Goal: Task Accomplishment & Management: Use online tool/utility

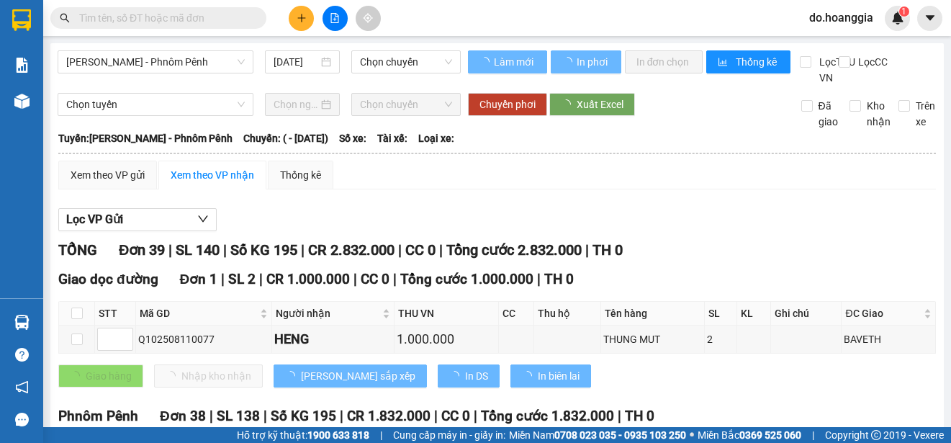
type input "[DATE]"
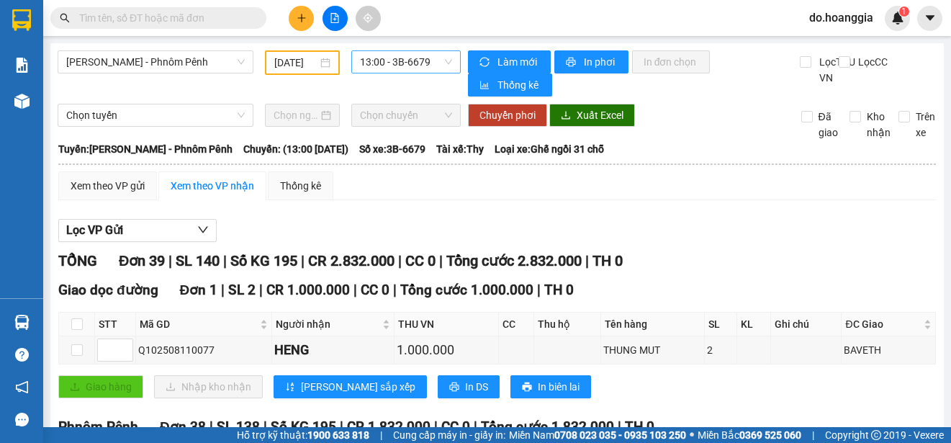
click at [388, 65] on span "13:00 - 3B-6679" at bounding box center [406, 62] width 92 height 22
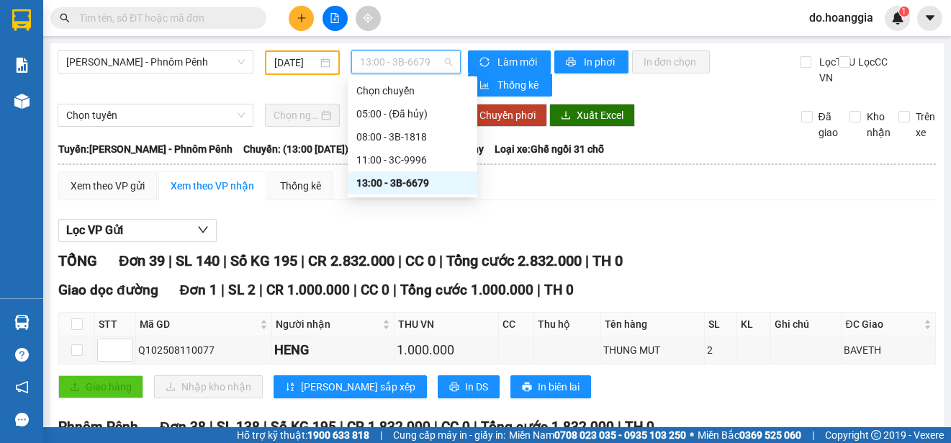
click at [388, 65] on span "13:00 - 3B-6679" at bounding box center [406, 62] width 92 height 22
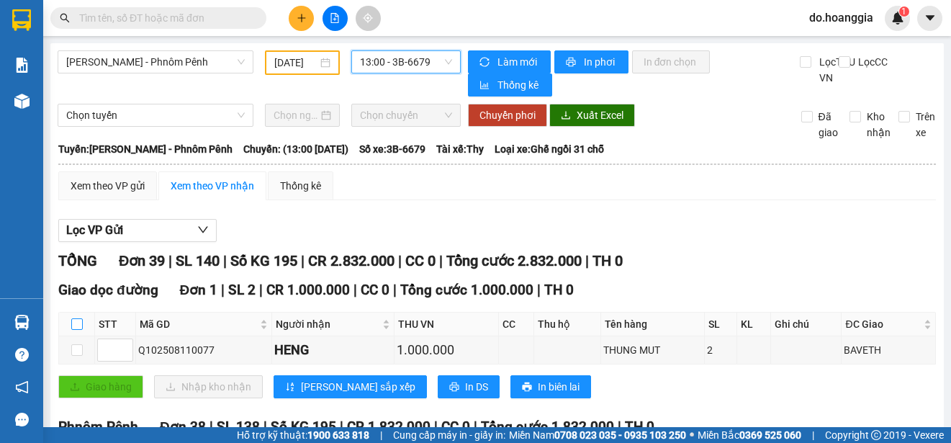
click at [78, 330] on input "checkbox" at bounding box center [77, 324] width 12 height 12
checkbox input "true"
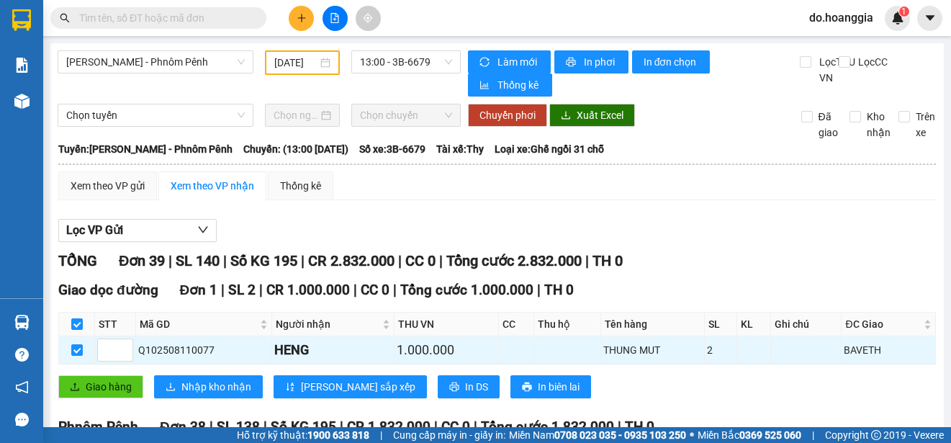
scroll to position [216, 0]
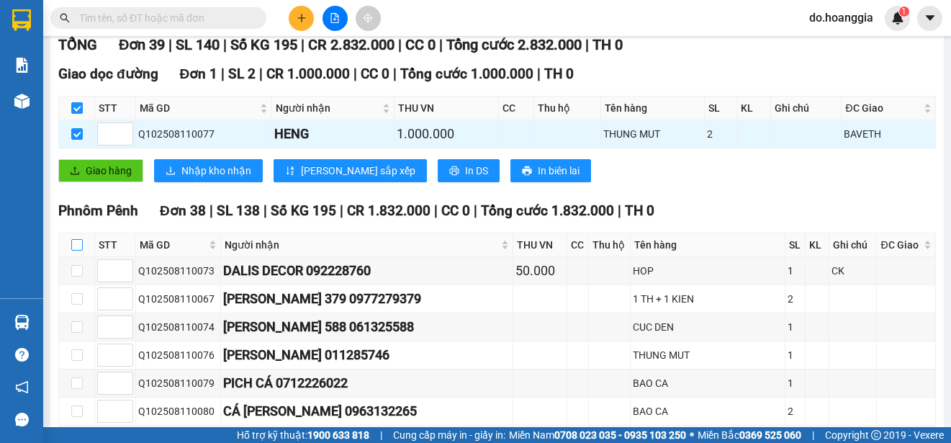
click at [79, 251] on input "checkbox" at bounding box center [77, 245] width 12 height 12
checkbox input "true"
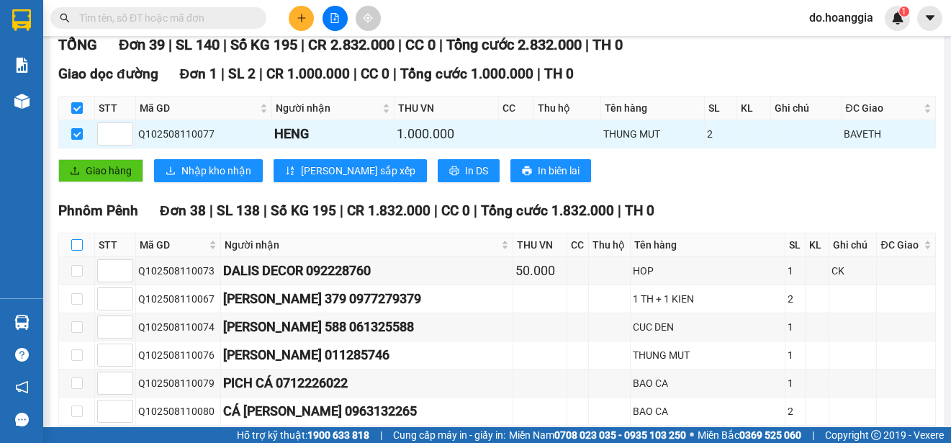
checkbox input "true"
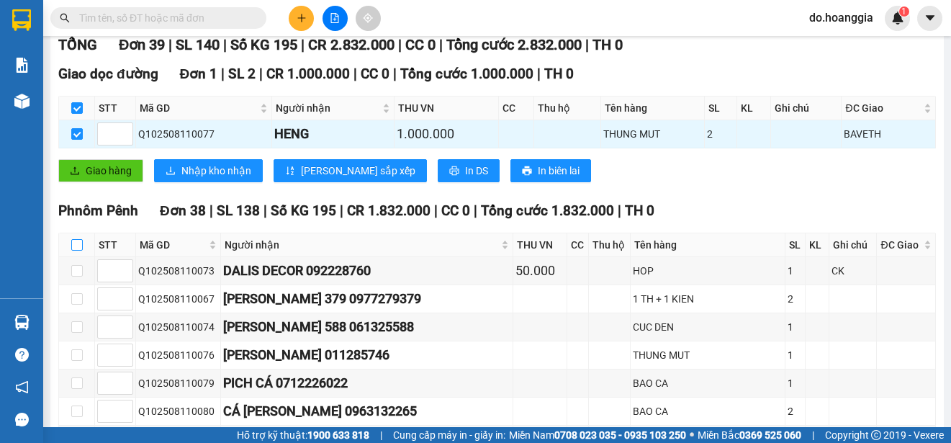
checkbox input "true"
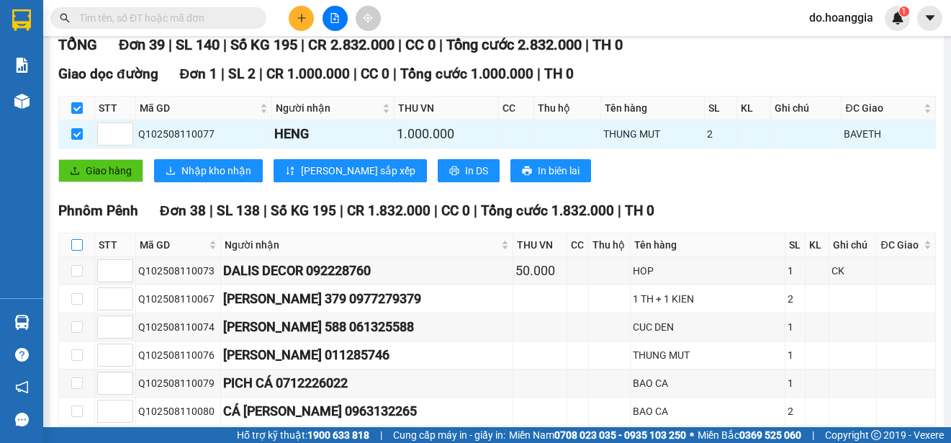
checkbox input "true"
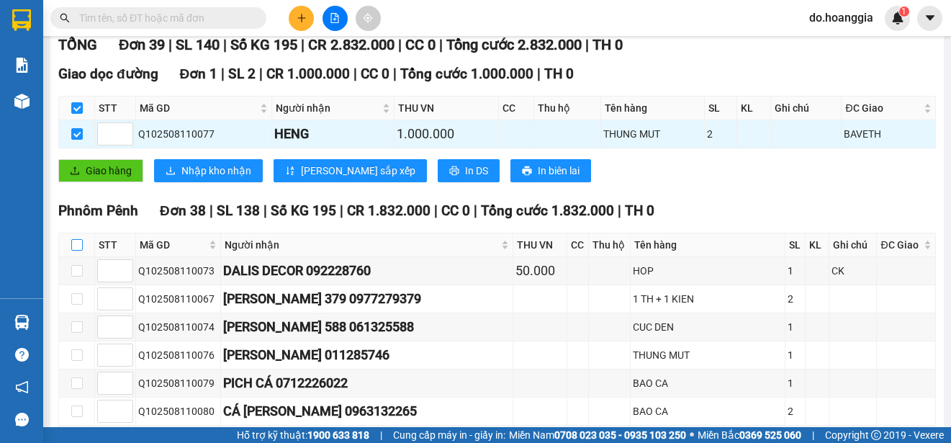
checkbox input "true"
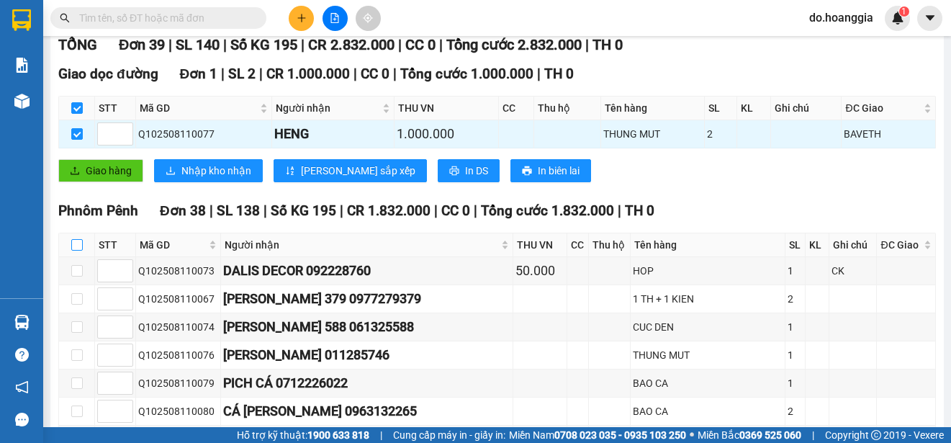
checkbox input "true"
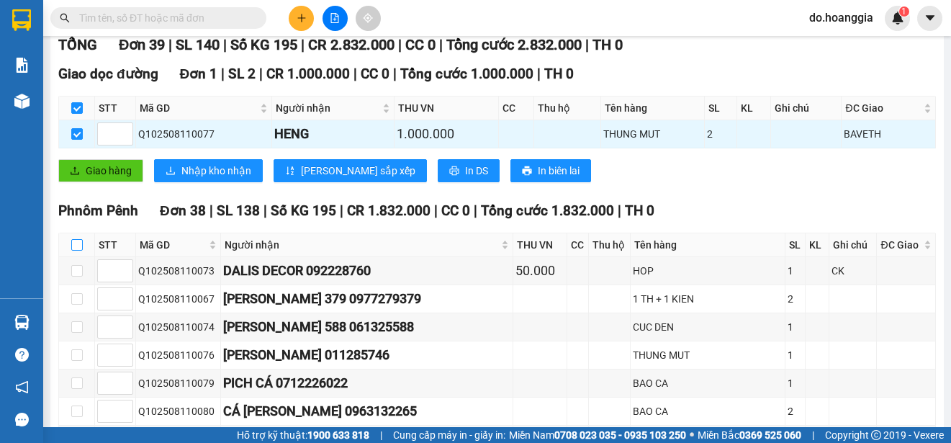
checkbox input "true"
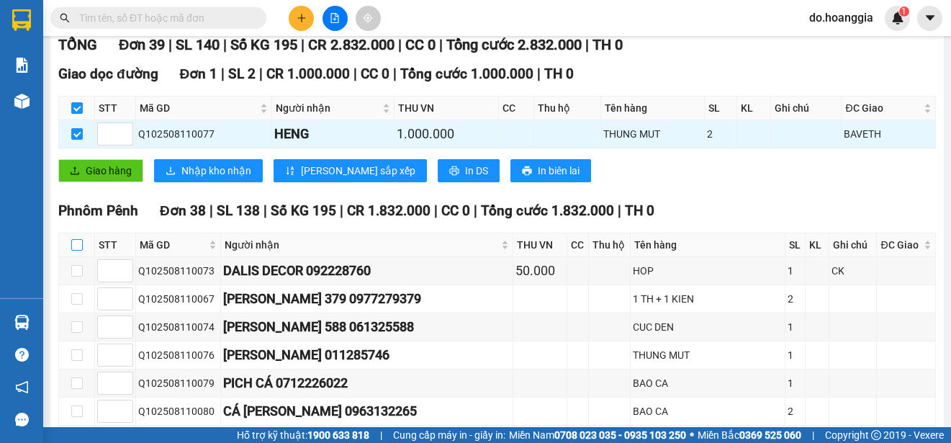
checkbox input "true"
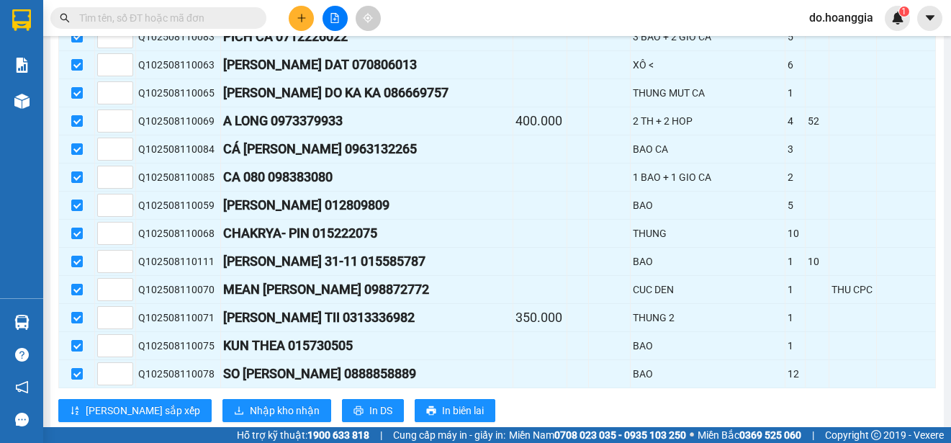
scroll to position [1193, 0]
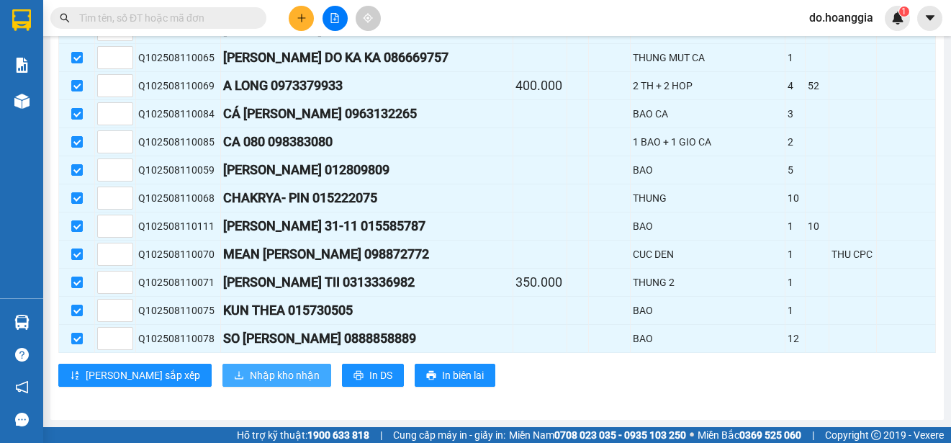
click at [250, 375] on span "Nhập kho nhận" at bounding box center [285, 375] width 70 height 16
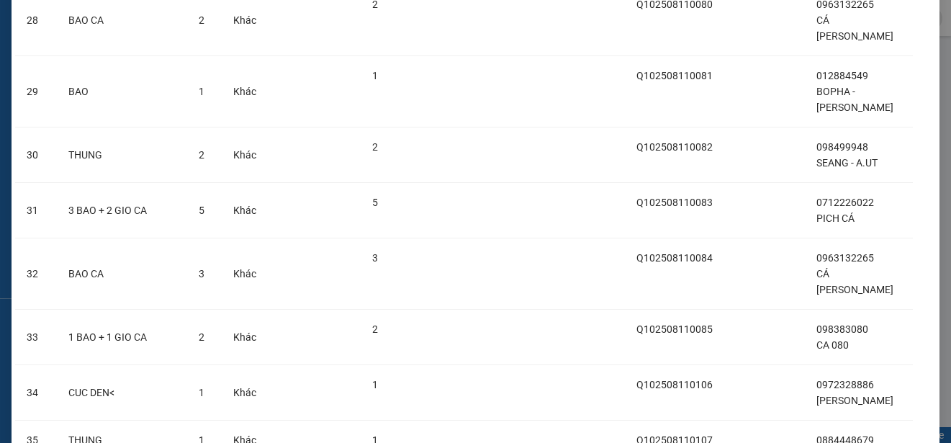
scroll to position [1875, 0]
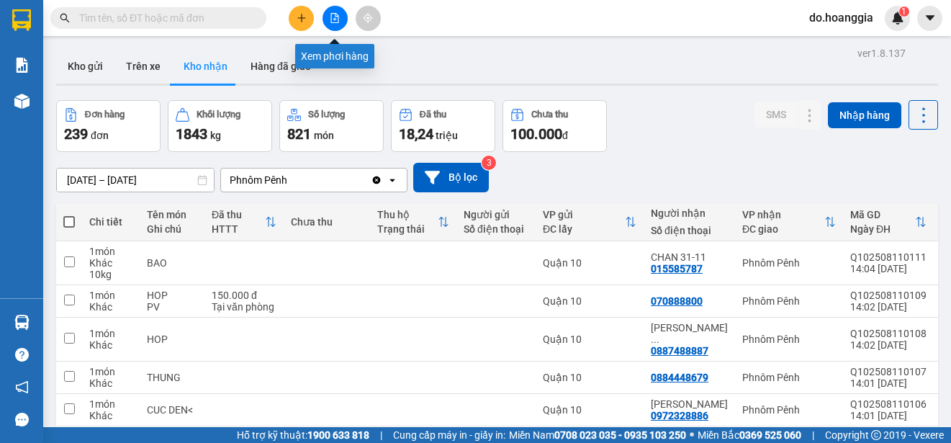
click at [337, 20] on icon "file-add" at bounding box center [335, 18] width 10 height 10
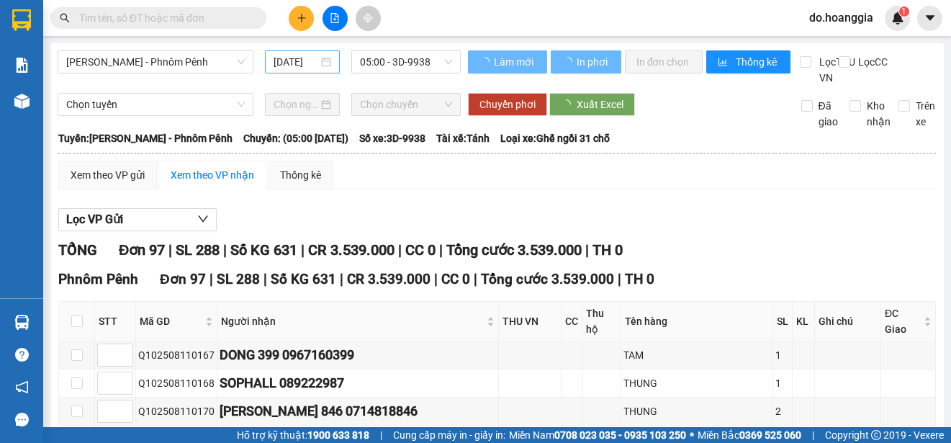
click at [292, 55] on input "[DATE]" at bounding box center [296, 62] width 45 height 16
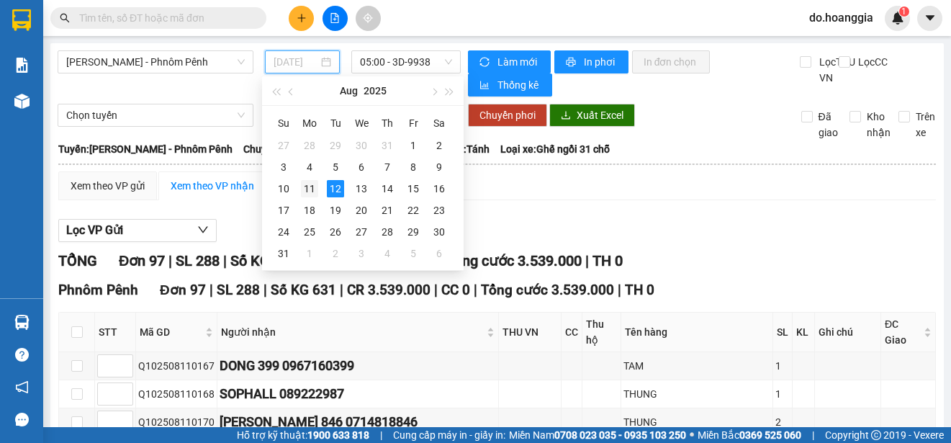
click at [311, 189] on div "11" at bounding box center [309, 188] width 17 height 17
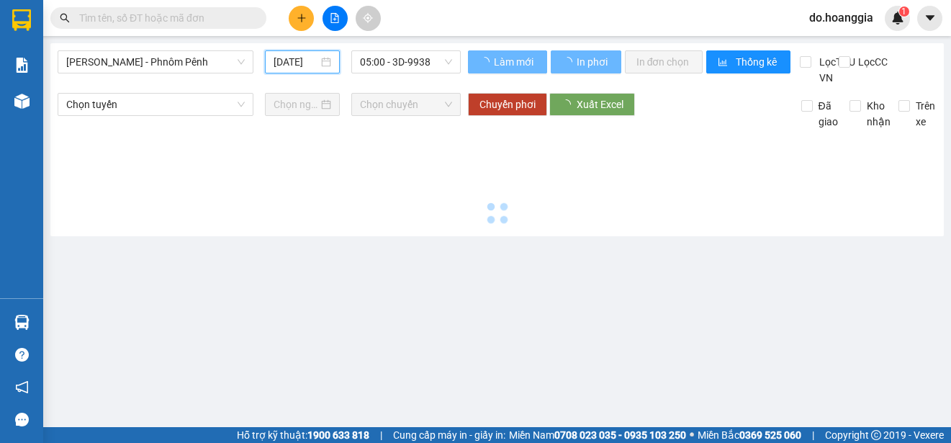
type input "[DATE]"
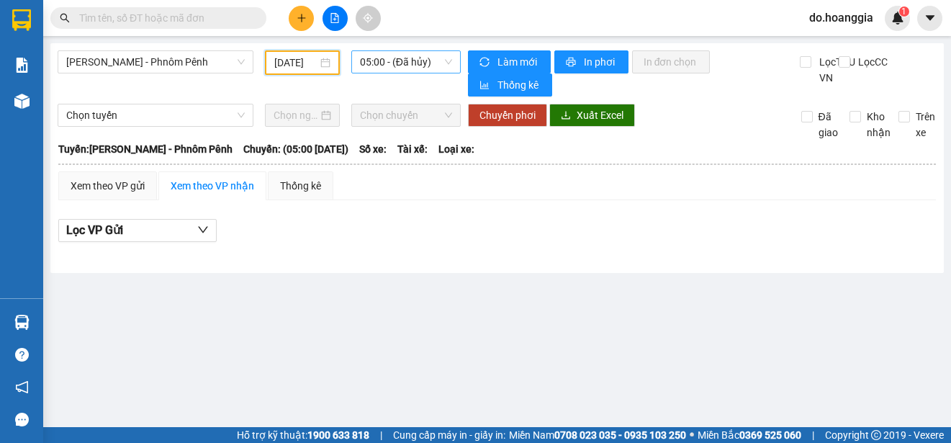
click at [429, 61] on span "05:00 - (Đã hủy)" at bounding box center [406, 62] width 92 height 22
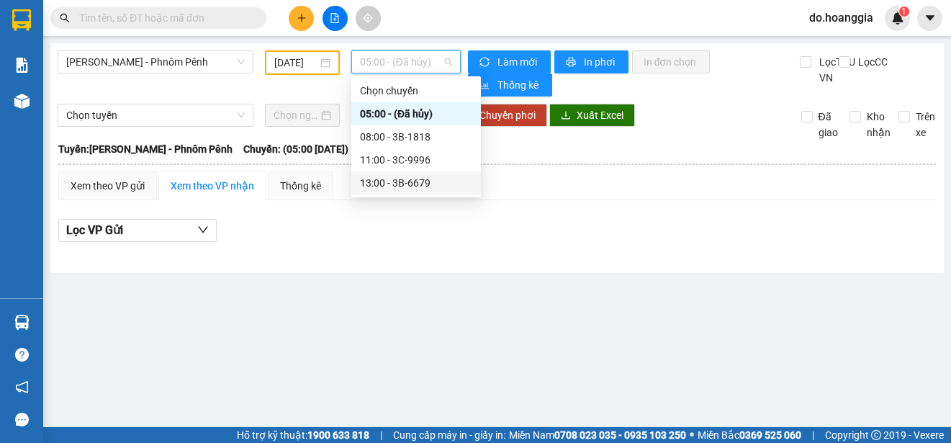
click at [411, 179] on div "13:00 - 3B-6679" at bounding box center [416, 183] width 112 height 16
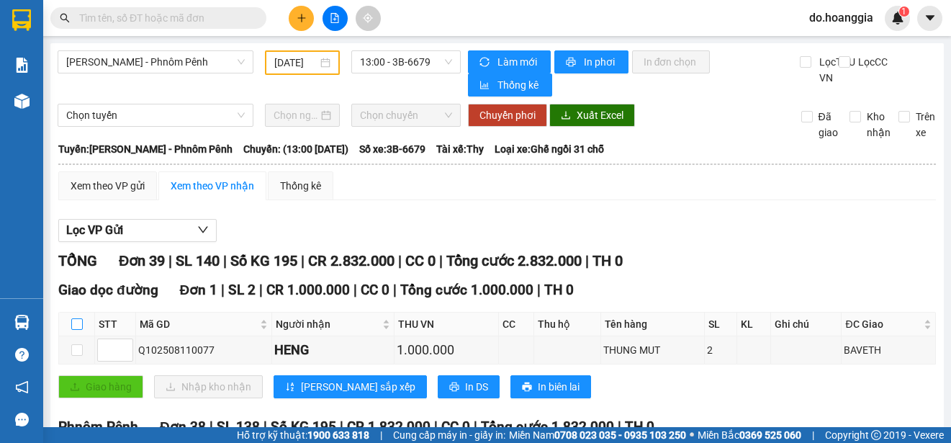
click at [79, 328] on input "checkbox" at bounding box center [77, 324] width 12 height 12
checkbox input "true"
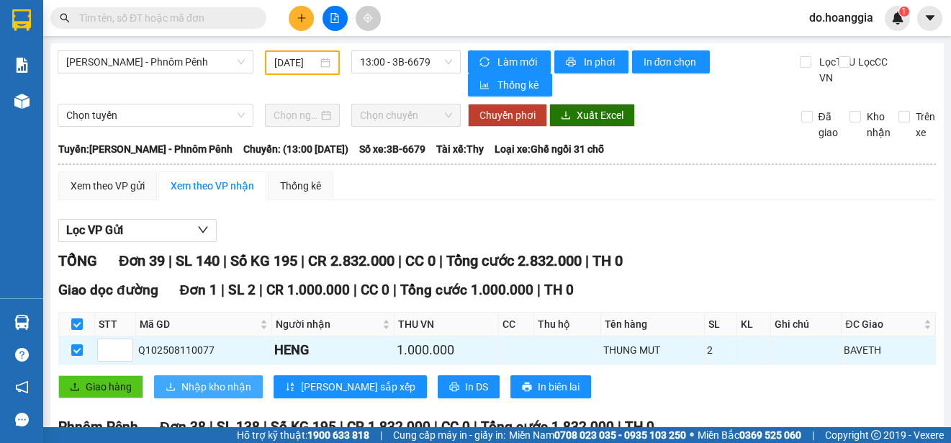
click at [194, 392] on span "Nhập kho nhận" at bounding box center [216, 387] width 70 height 16
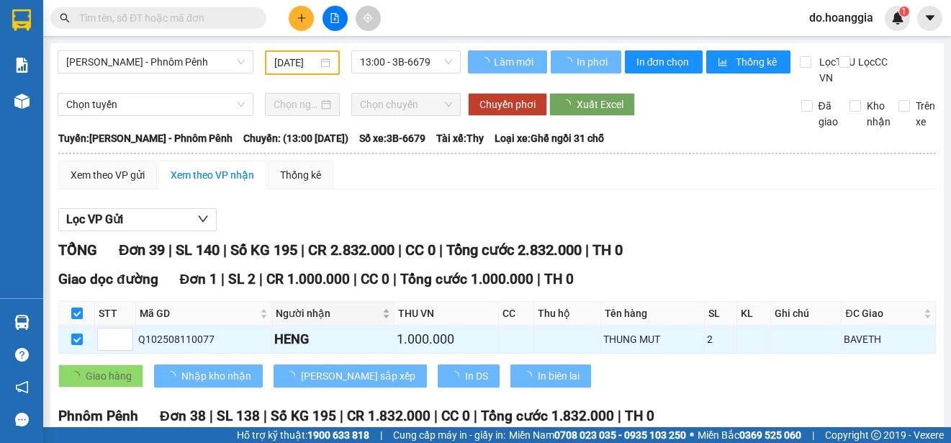
checkbox input "false"
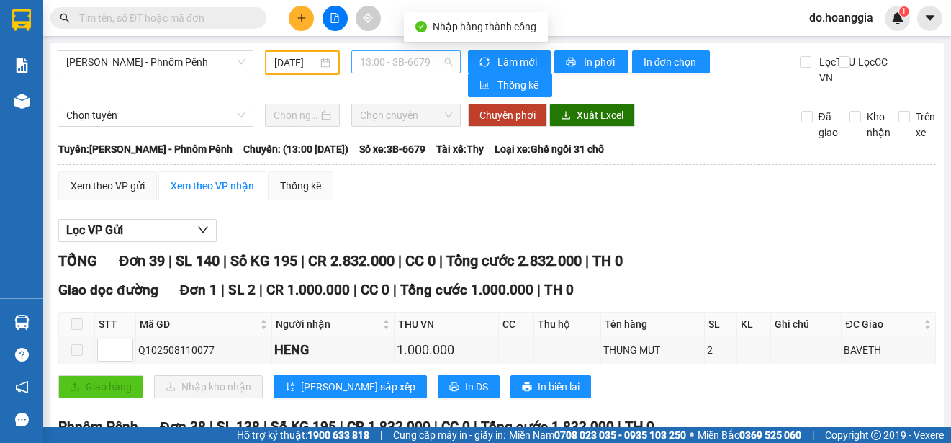
click at [425, 60] on span "13:00 - 3B-6679" at bounding box center [406, 62] width 92 height 22
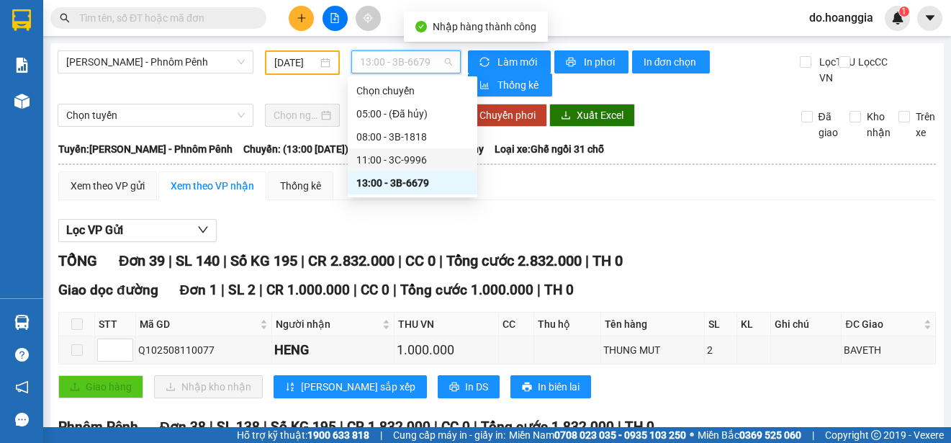
click at [431, 156] on div "11:00 - 3C-9996" at bounding box center [412, 160] width 112 height 16
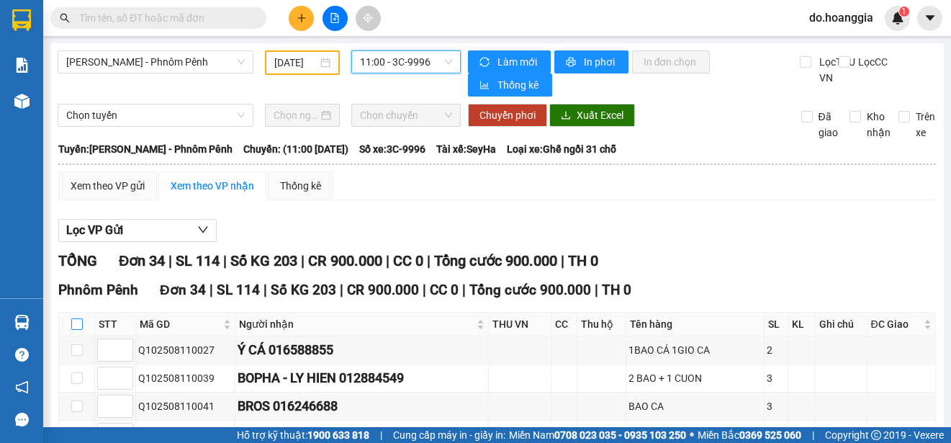
click at [79, 326] on input "checkbox" at bounding box center [77, 324] width 12 height 12
checkbox input "true"
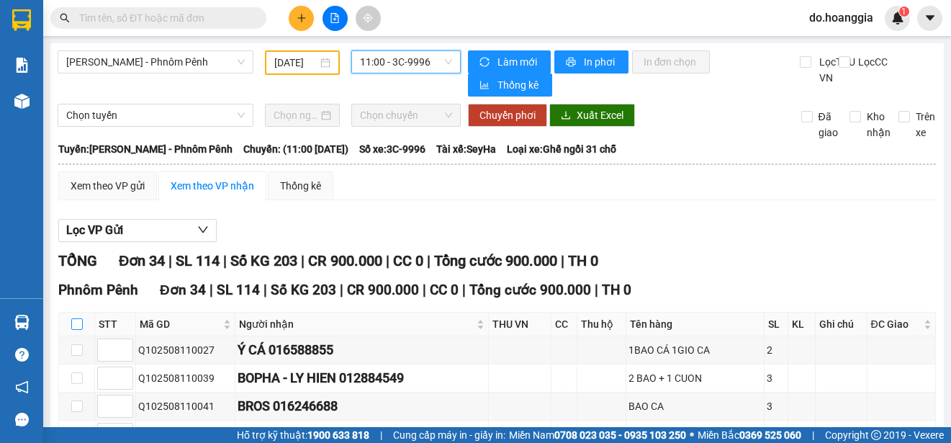
checkbox input "true"
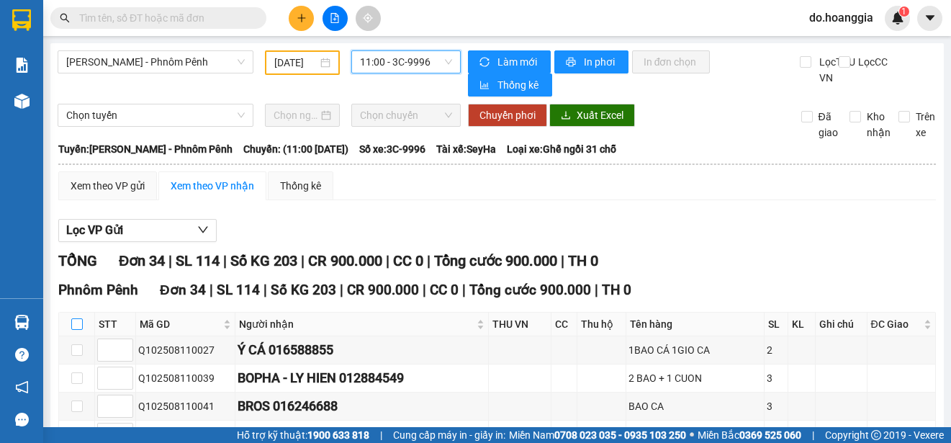
checkbox input "true"
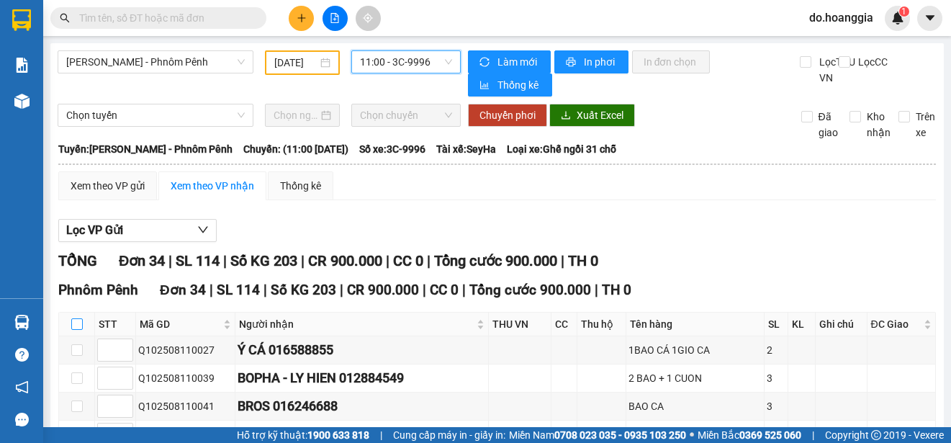
checkbox input "true"
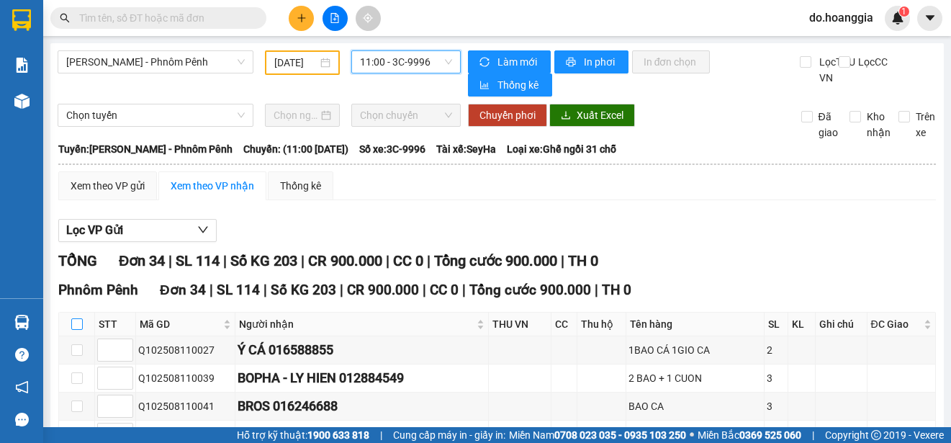
checkbox input "true"
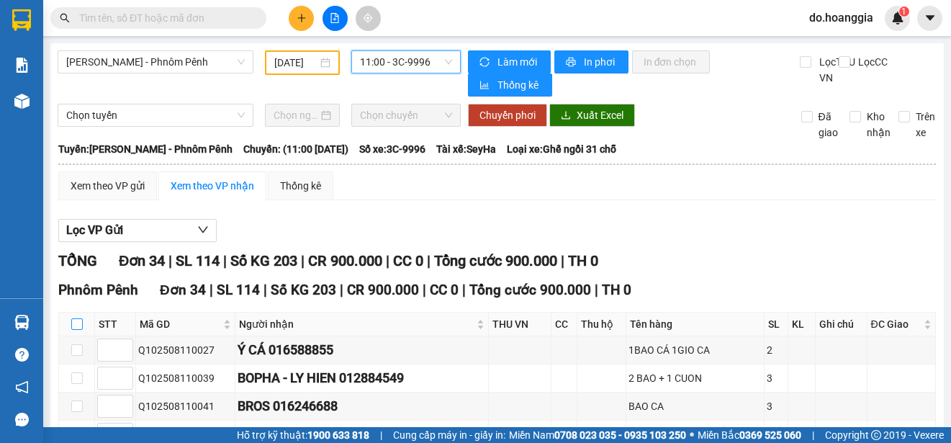
checkbox input "true"
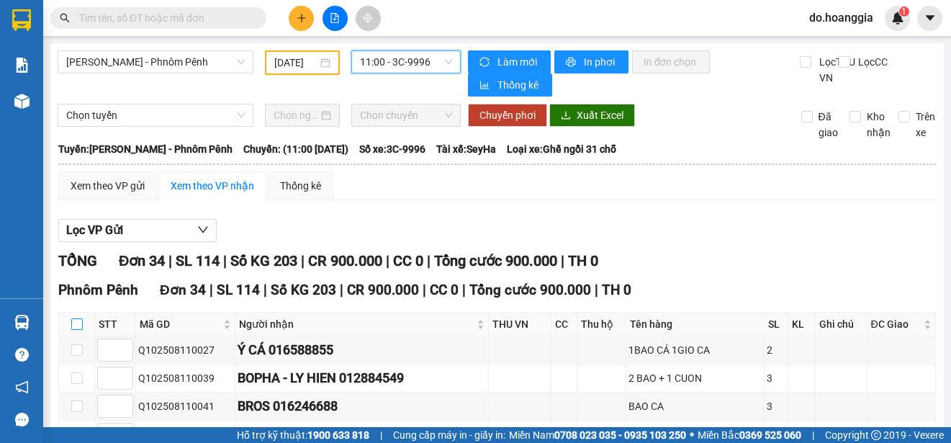
checkbox input "true"
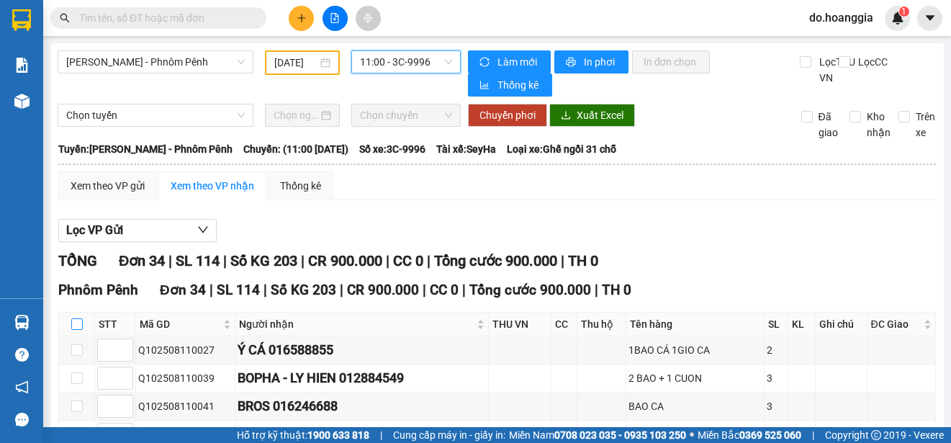
checkbox input "true"
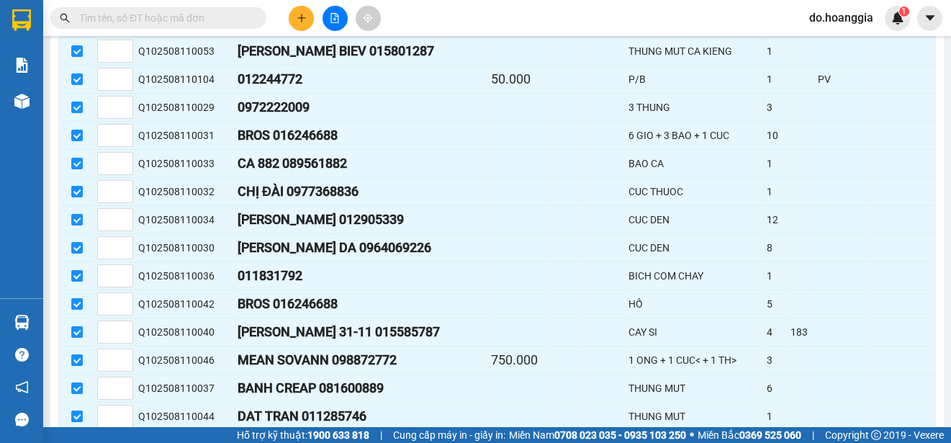
scroll to position [943, 0]
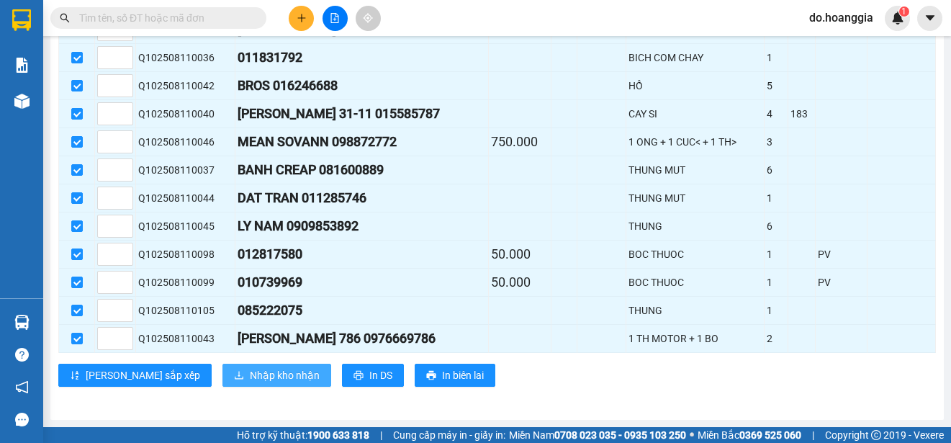
click at [250, 376] on span "Nhập kho nhận" at bounding box center [285, 375] width 70 height 16
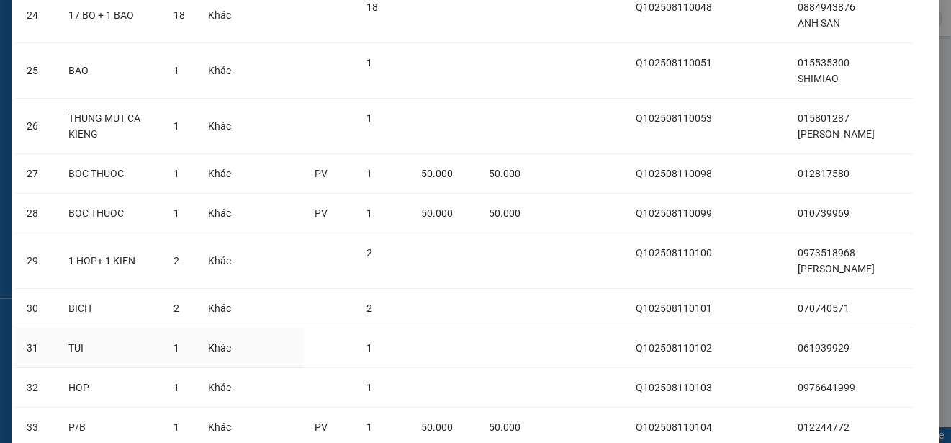
scroll to position [1574, 0]
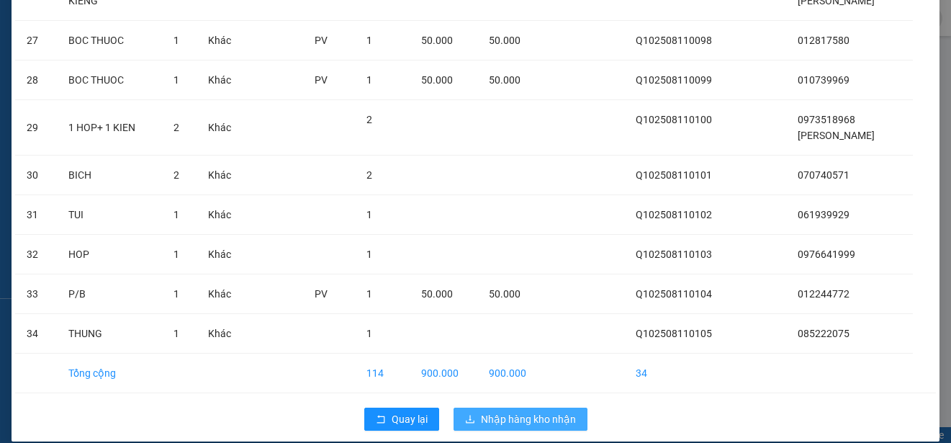
click at [529, 411] on span "Nhập hàng kho nhận" at bounding box center [528, 419] width 95 height 16
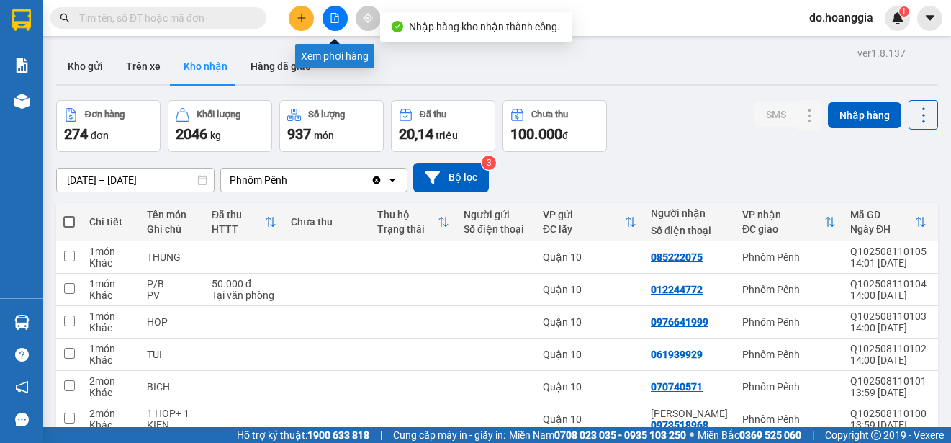
click at [331, 20] on icon "file-add" at bounding box center [335, 18] width 10 height 10
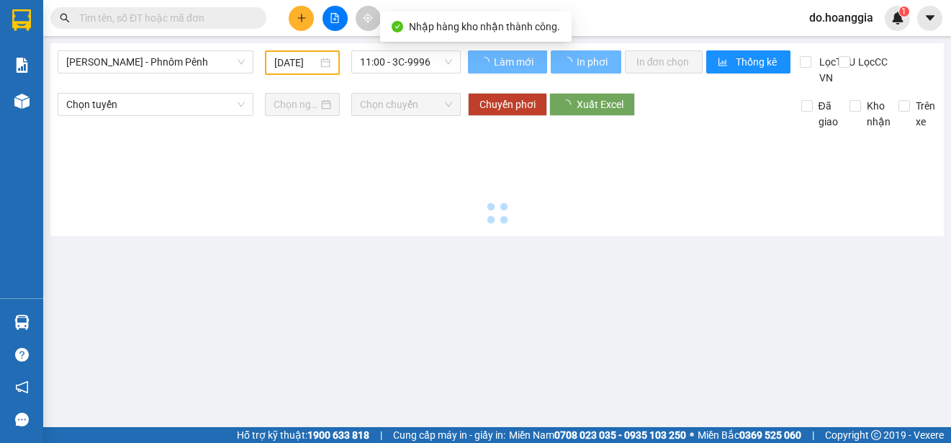
type input "[DATE]"
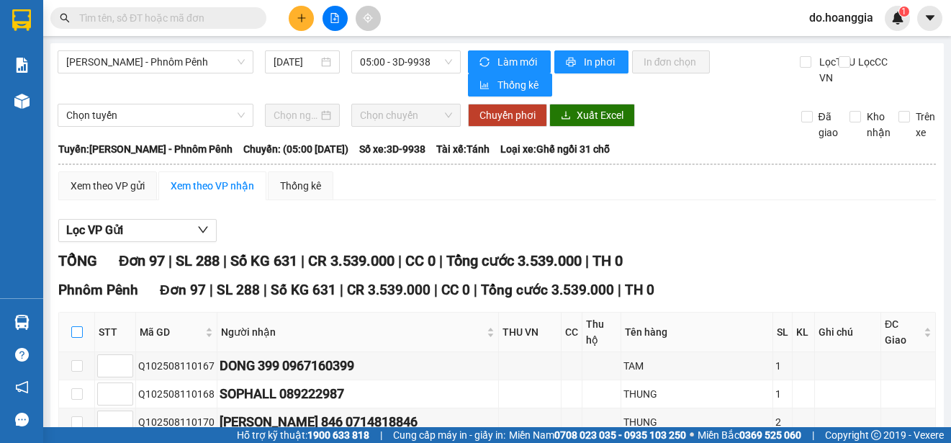
click at [77, 328] on input "checkbox" at bounding box center [77, 332] width 12 height 12
checkbox input "true"
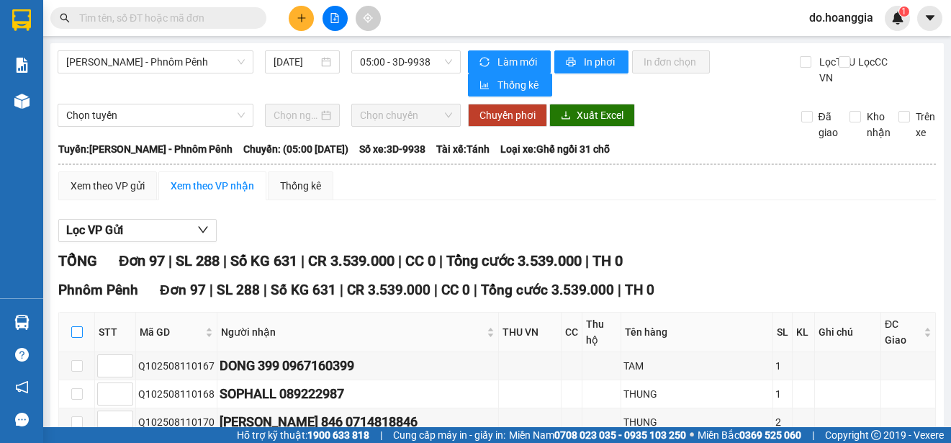
checkbox input "true"
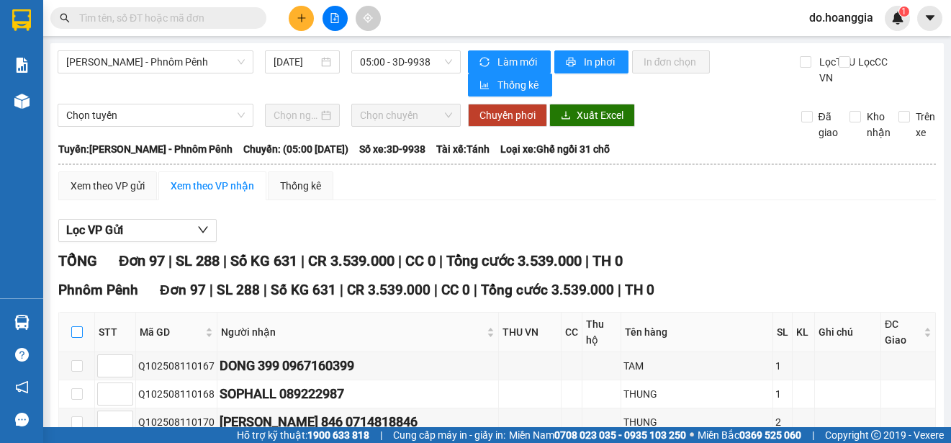
checkbox input "true"
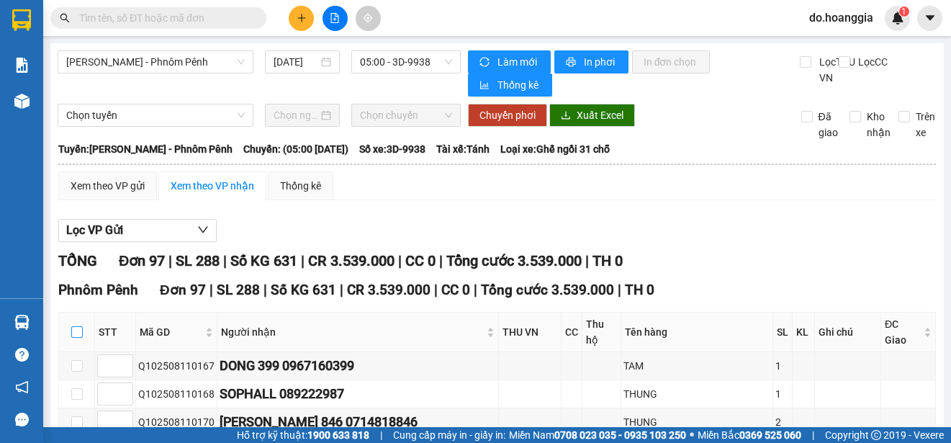
checkbox input "true"
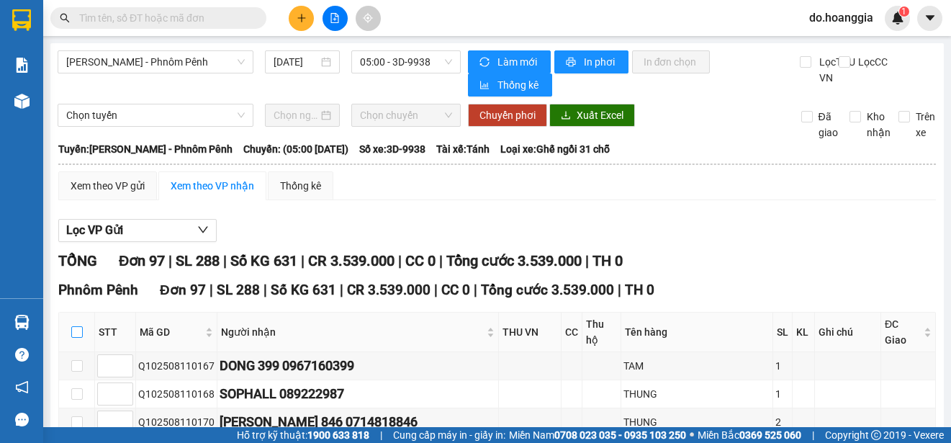
checkbox input "true"
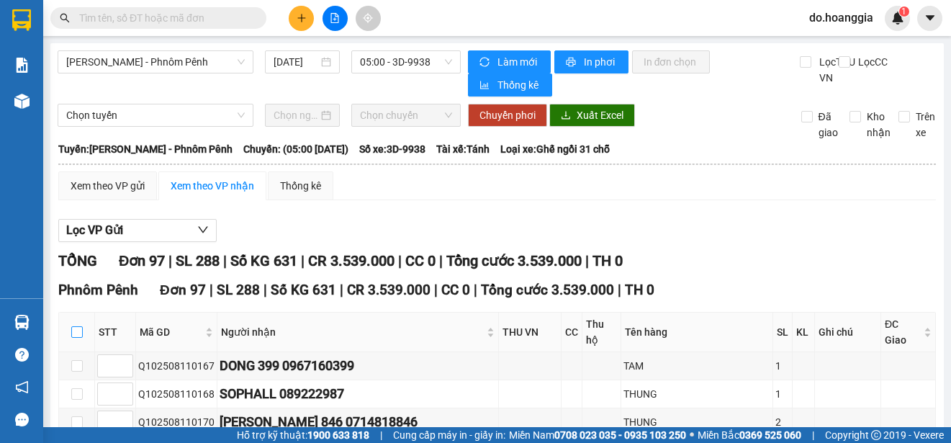
checkbox input "true"
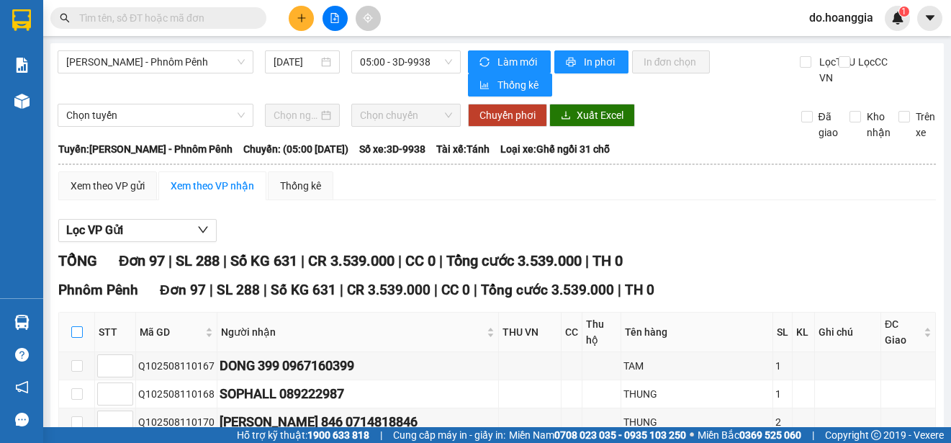
checkbox input "true"
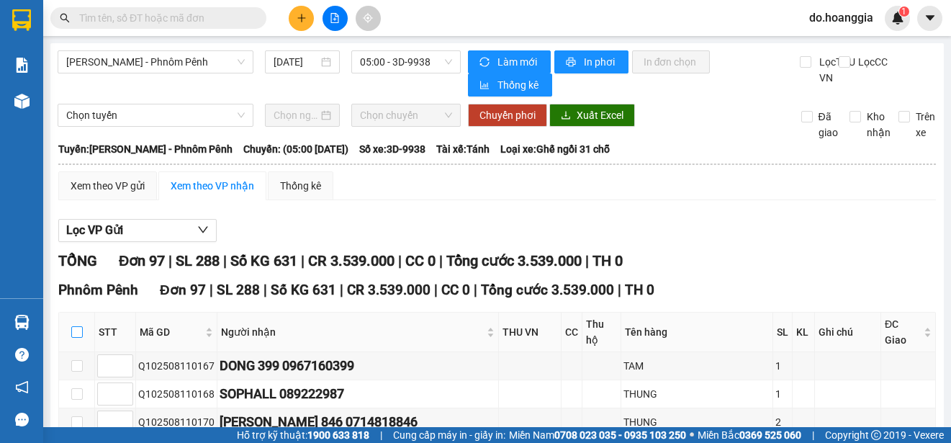
checkbox input "true"
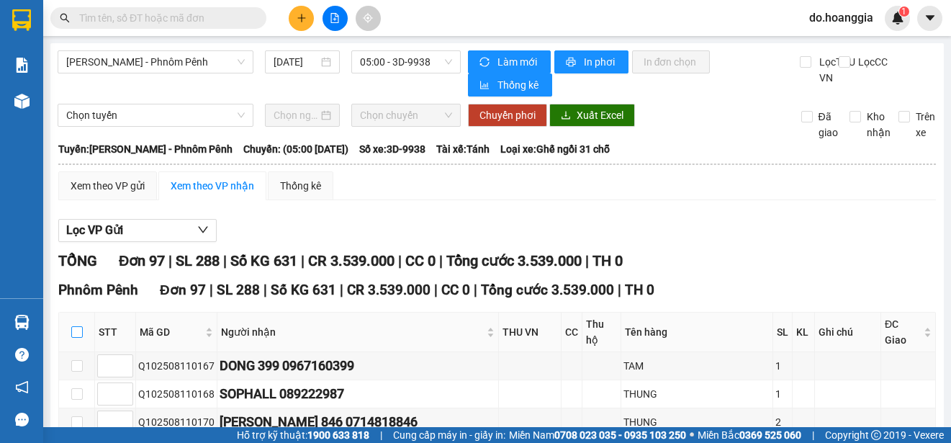
checkbox input "true"
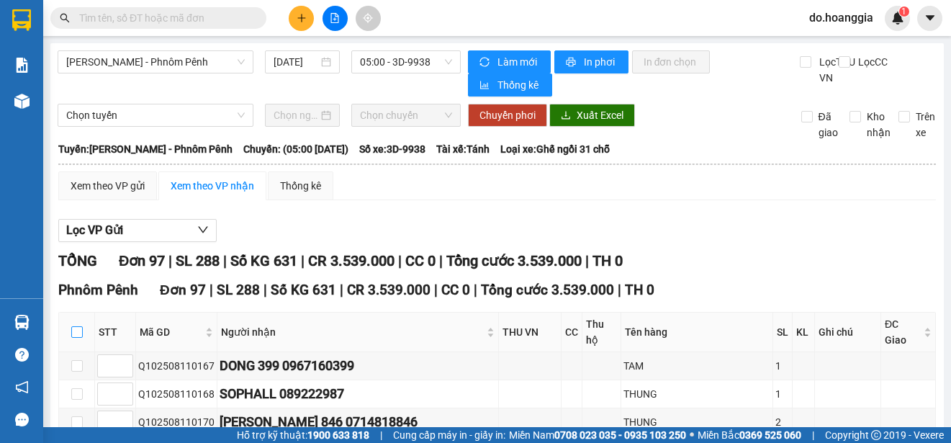
checkbox input "true"
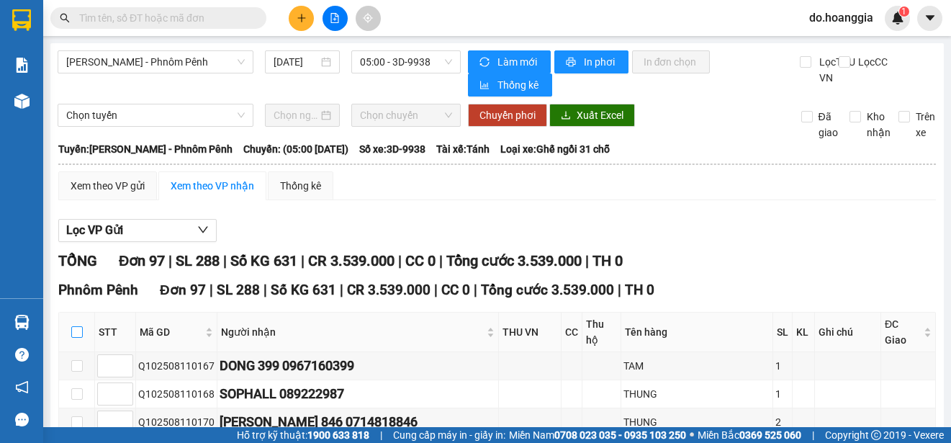
checkbox input "true"
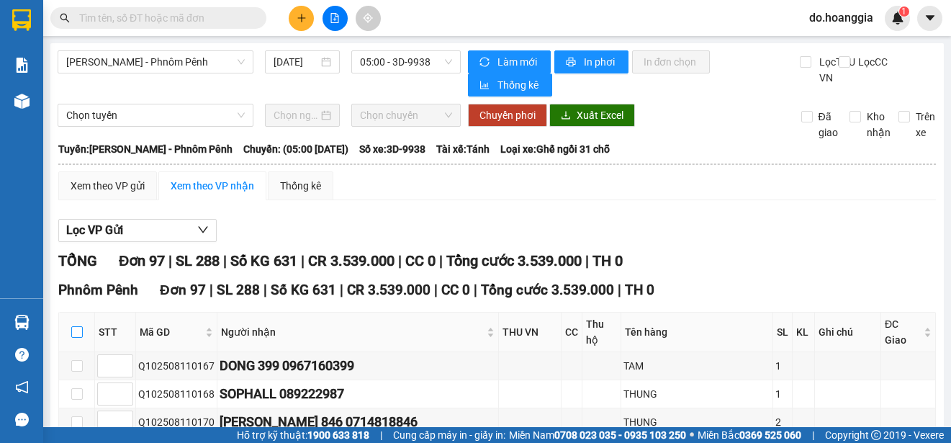
checkbox input "true"
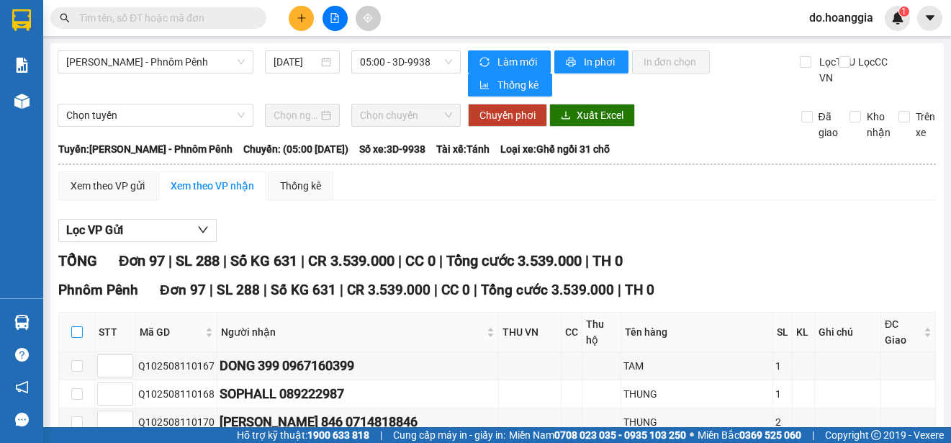
checkbox input "true"
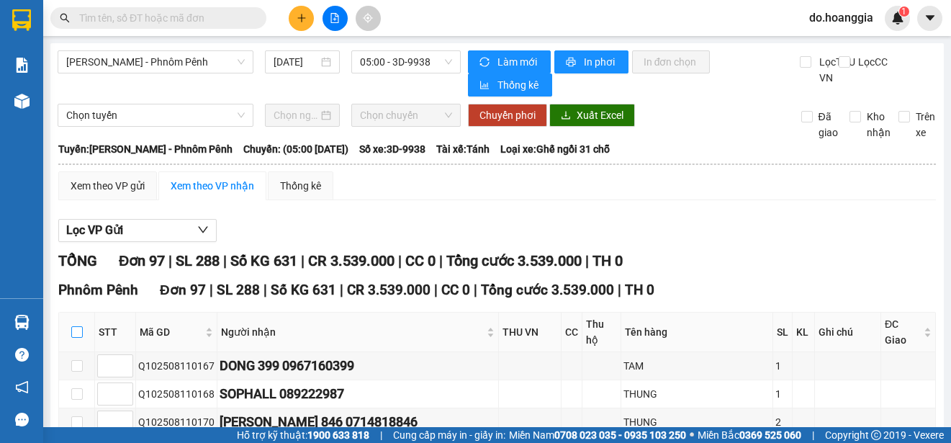
checkbox input "true"
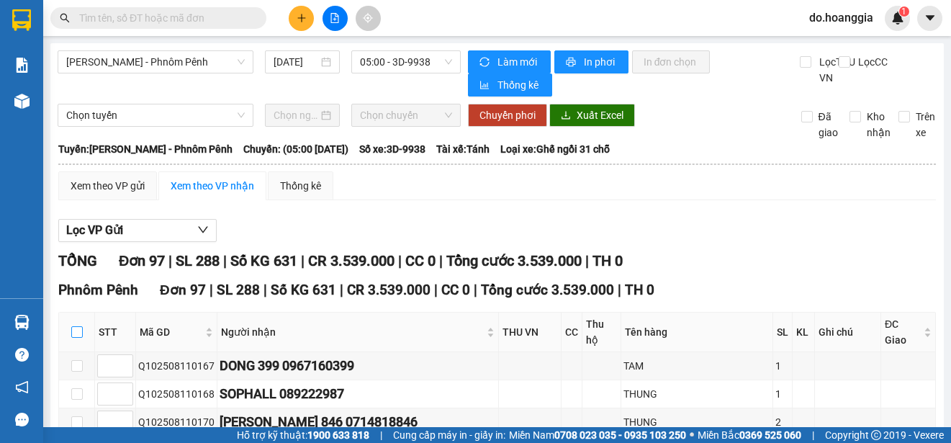
checkbox input "true"
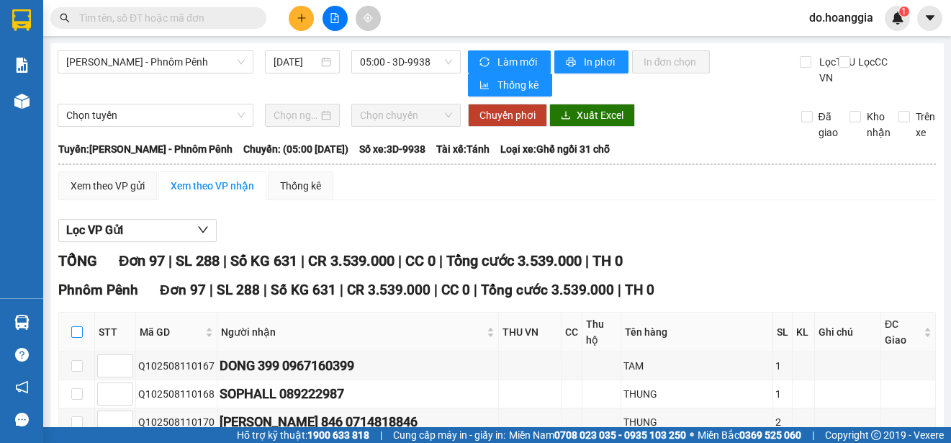
checkbox input "true"
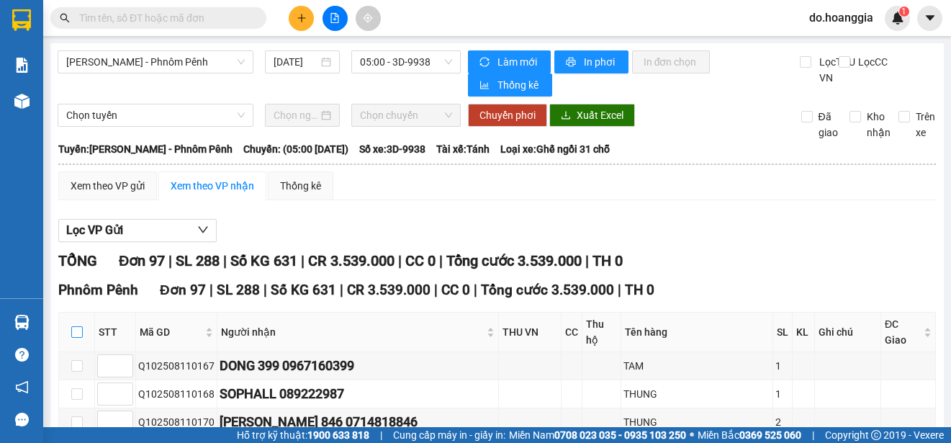
checkbox input "true"
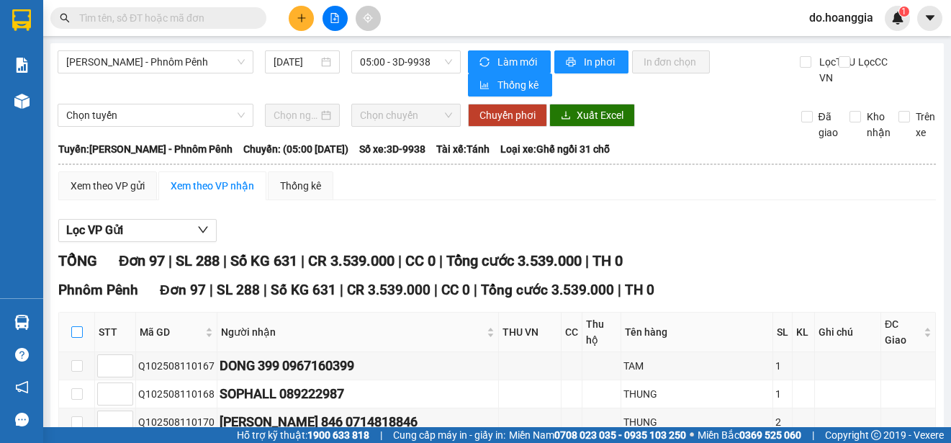
checkbox input "true"
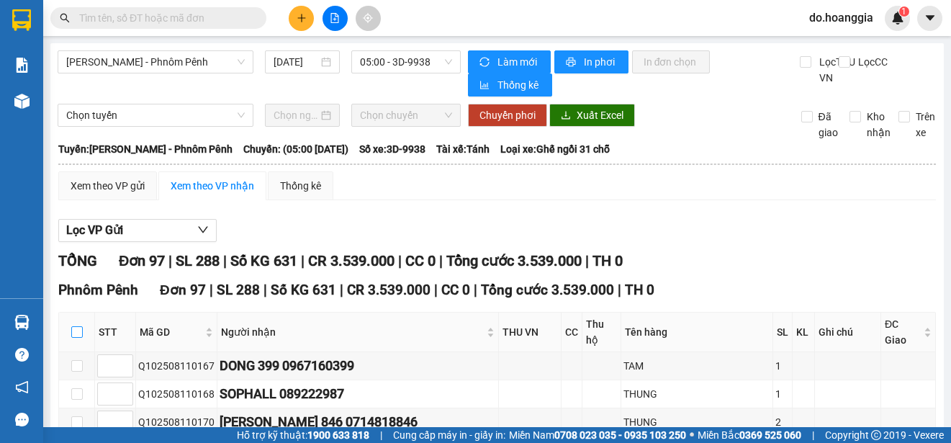
checkbox input "true"
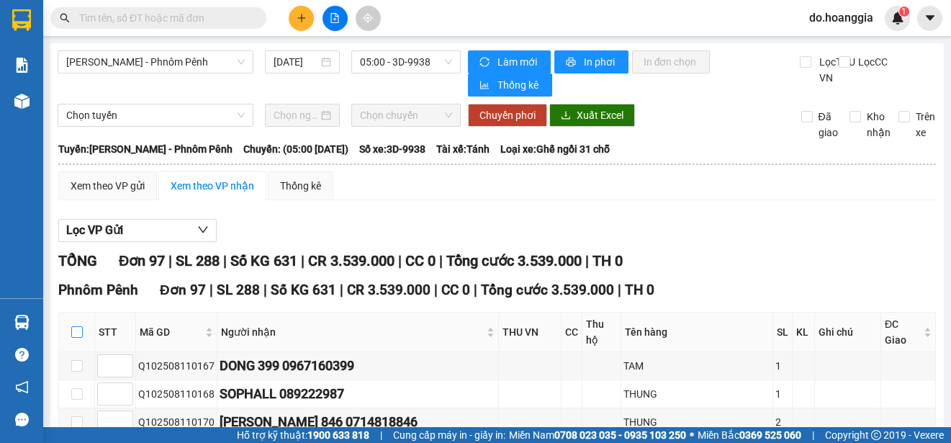
checkbox input "true"
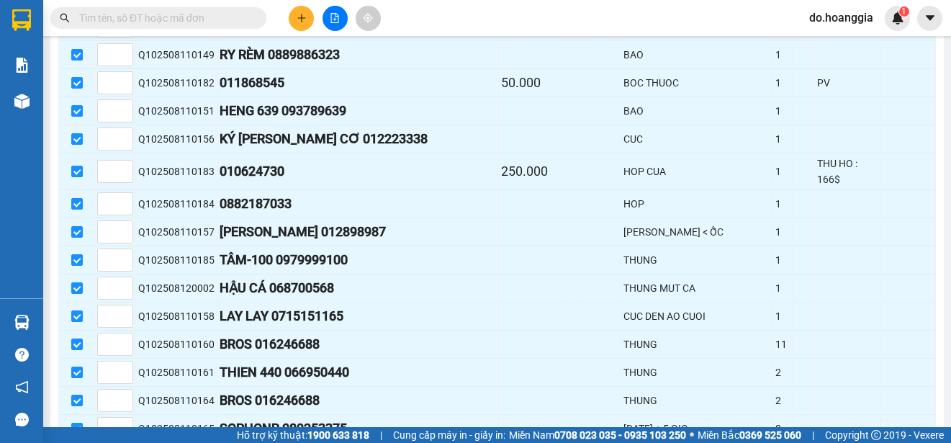
scroll to position [2727, 0]
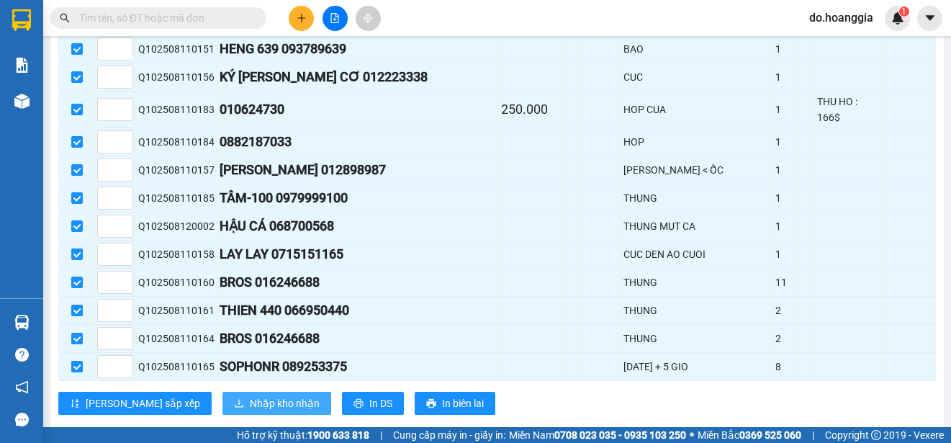
click at [250, 395] on span "Nhập kho nhận" at bounding box center [285, 403] width 70 height 16
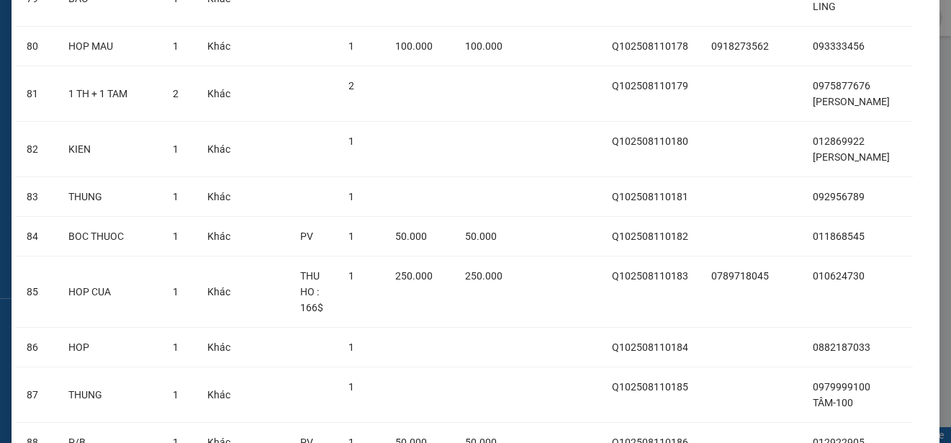
scroll to position [4980, 0]
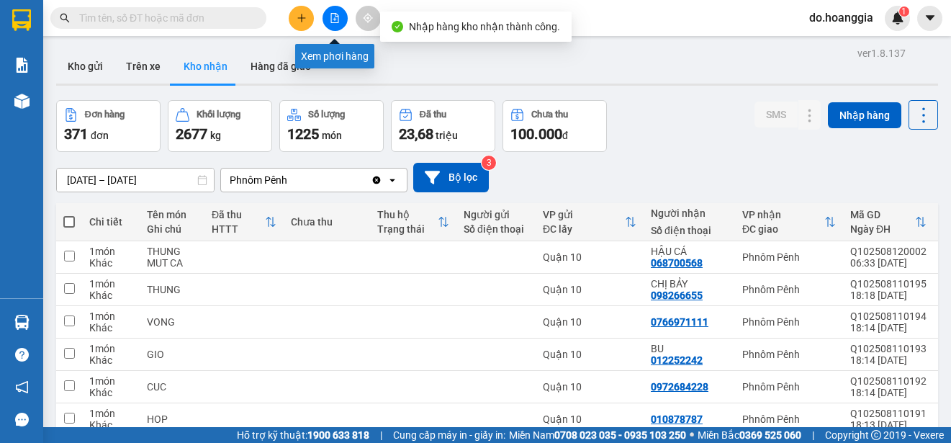
click at [336, 14] on icon "file-add" at bounding box center [335, 18] width 10 height 10
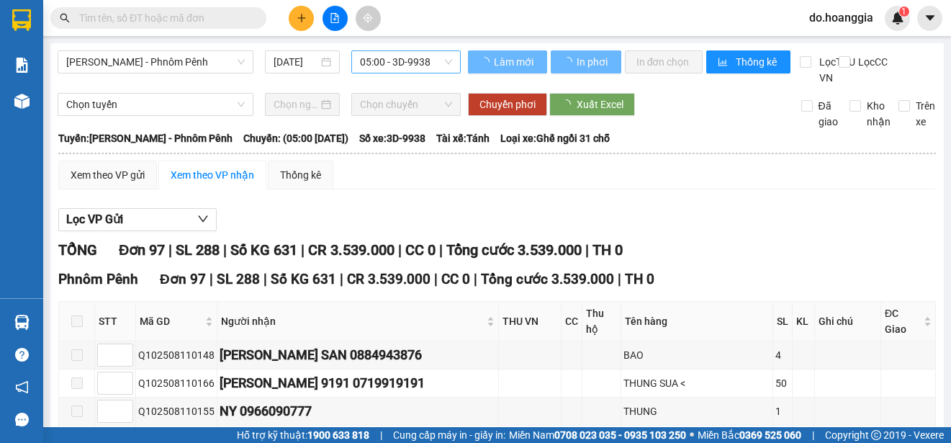
click at [425, 63] on span "05:00 - 3D-9938" at bounding box center [406, 62] width 92 height 22
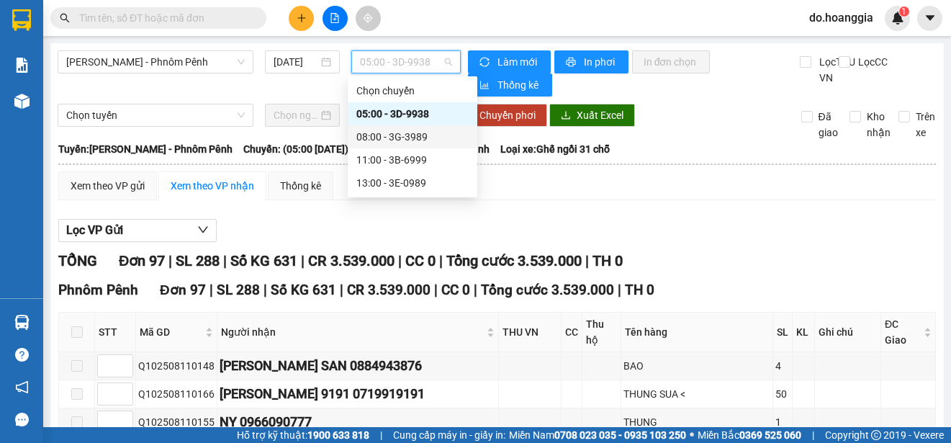
click at [412, 145] on div "08:00 - 3G-3989" at bounding box center [413, 136] width 130 height 23
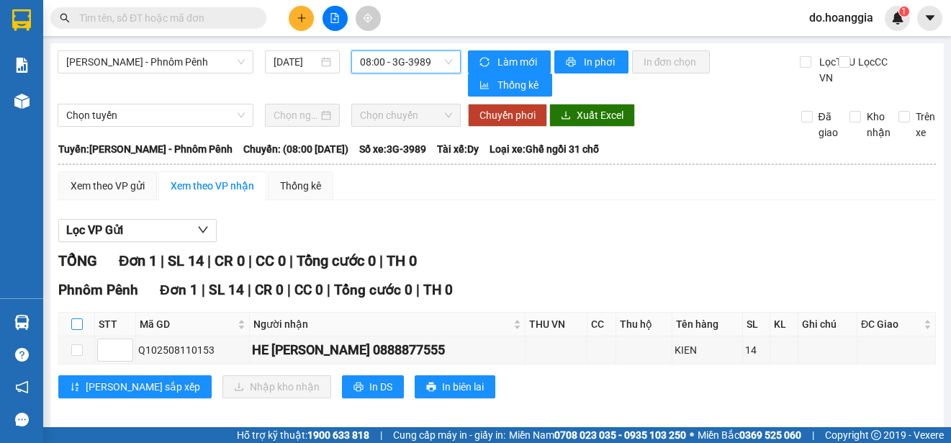
click at [81, 324] on input "checkbox" at bounding box center [77, 324] width 12 height 12
checkbox input "true"
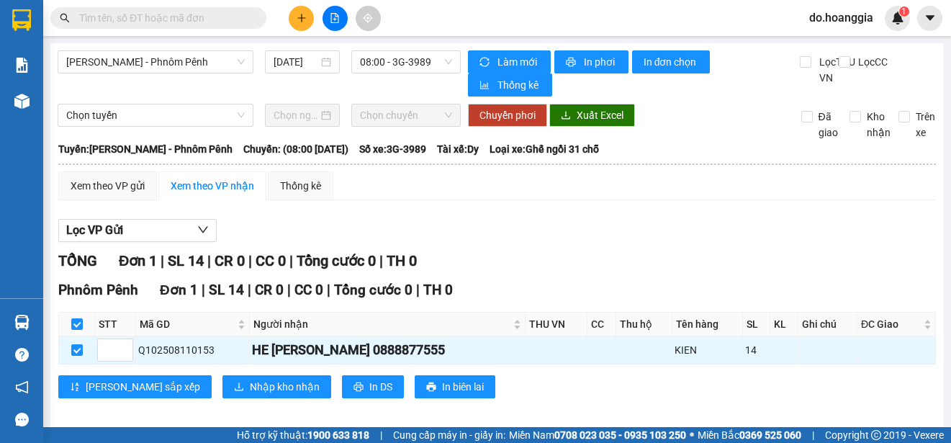
scroll to position [17, 0]
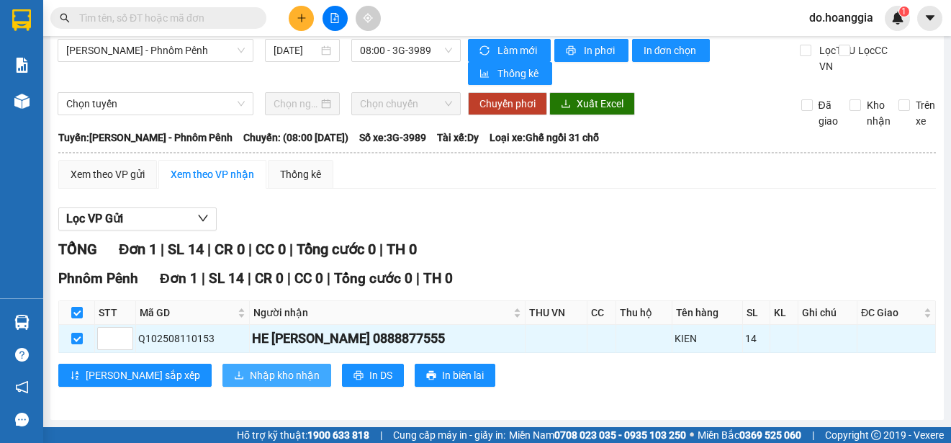
click at [250, 372] on span "Nhập kho nhận" at bounding box center [285, 375] width 70 height 16
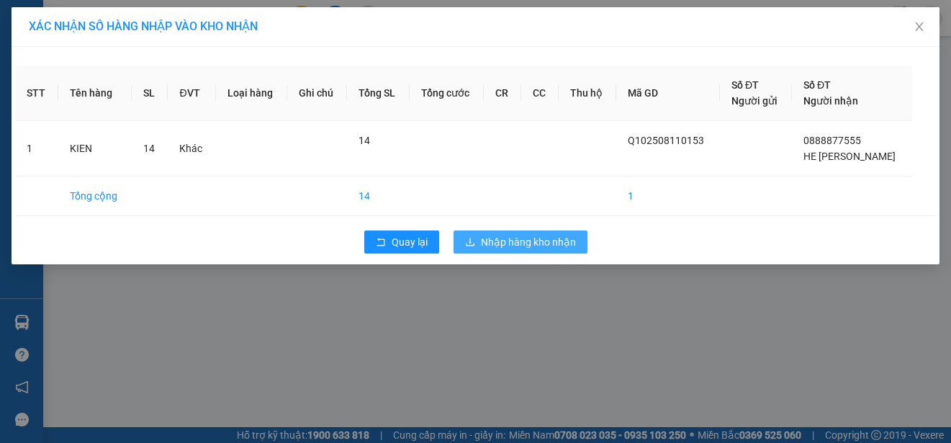
click at [534, 245] on span "Nhập hàng kho nhận" at bounding box center [528, 242] width 95 height 16
